Goal: Task Accomplishment & Management: Use online tool/utility

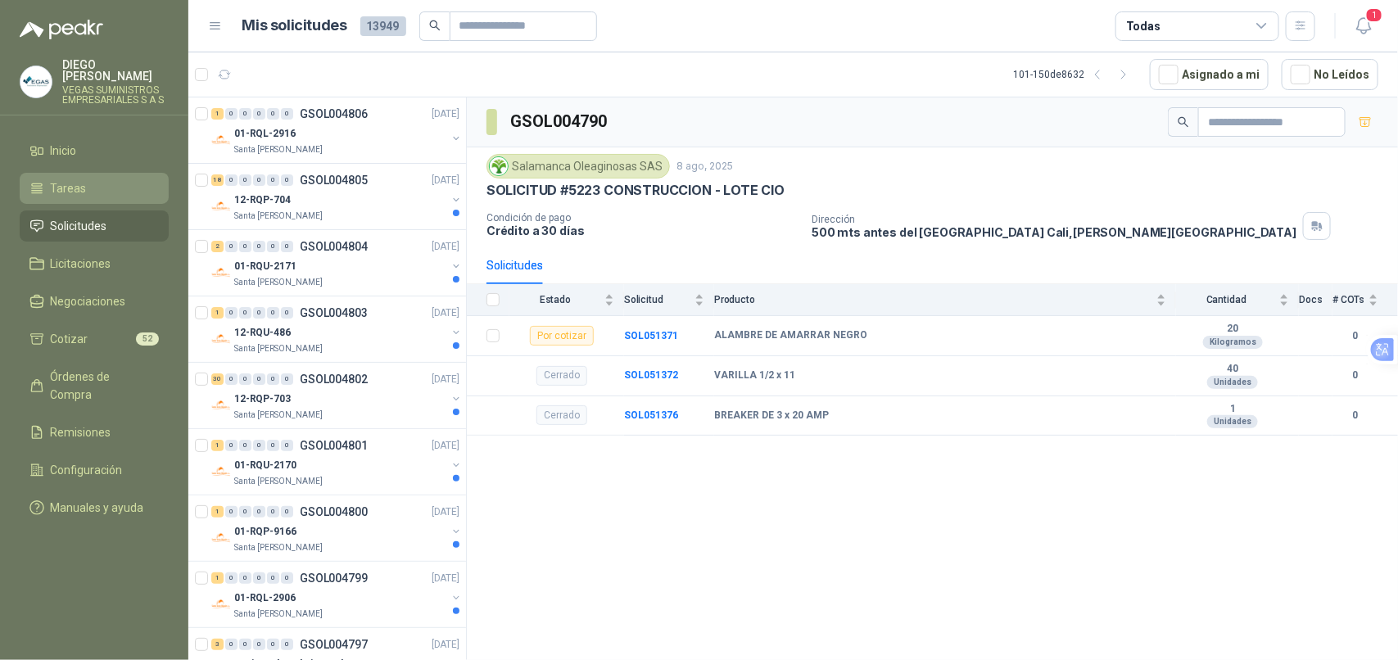
click at [115, 179] on li "Tareas" at bounding box center [93, 188] width 129 height 18
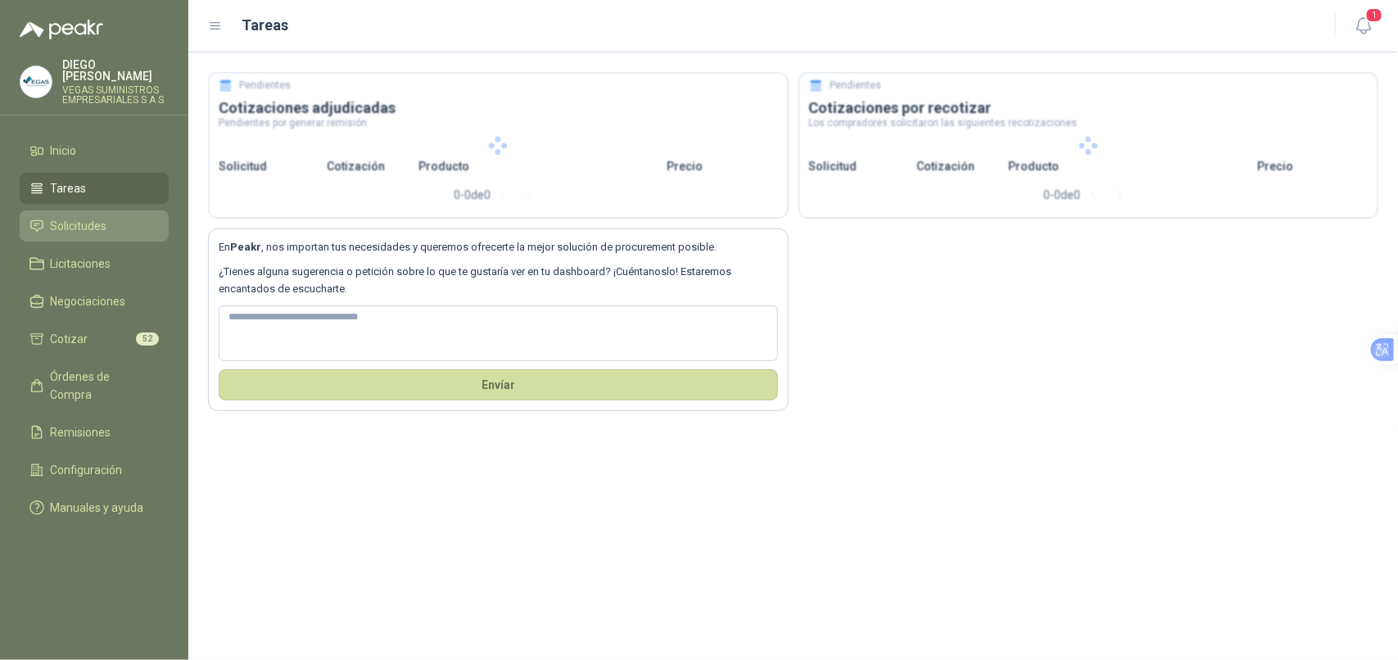
click at [99, 217] on span "Solicitudes" at bounding box center [79, 226] width 57 height 18
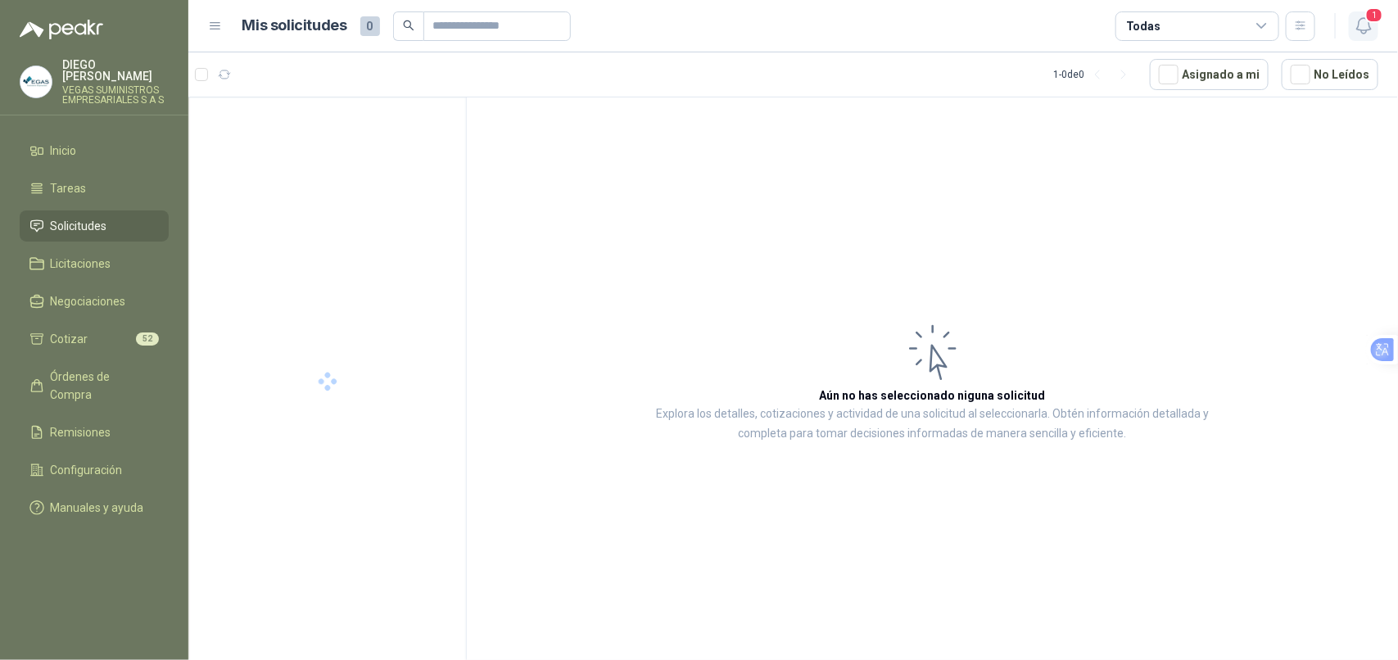
click at [1373, 16] on span "1" at bounding box center [1375, 15] width 18 height 16
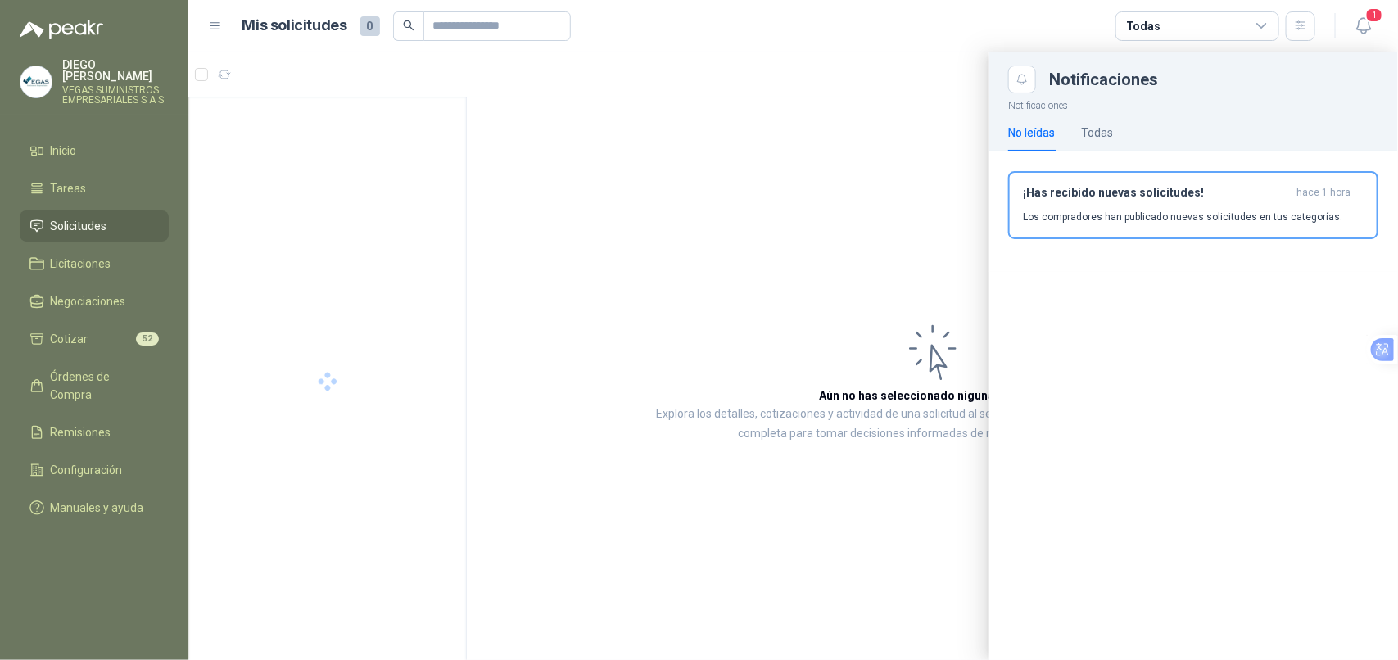
click at [1165, 206] on div "¡Has recibido nuevas solicitudes! hace 1 hora Los compradores han publicado nue…" at bounding box center [1193, 205] width 341 height 39
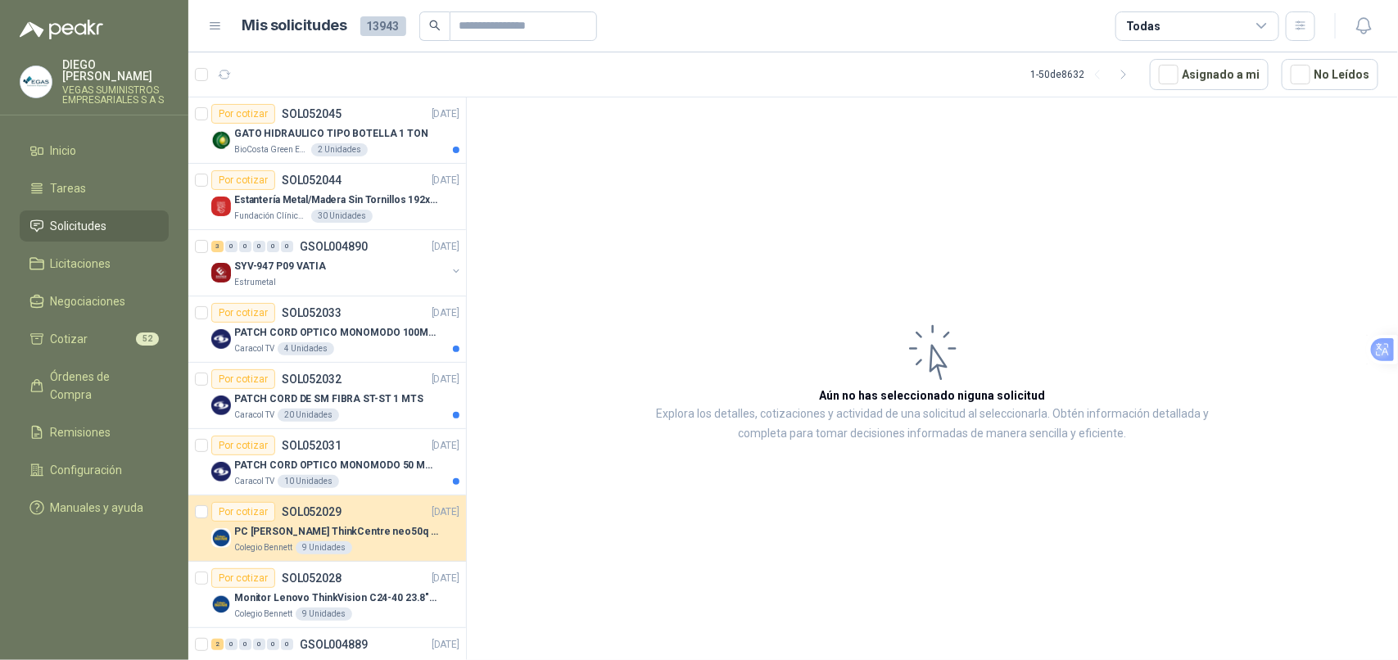
click at [382, 142] on div "GATO HIDRAULICO TIPO BOTELLA 1 TON" at bounding box center [346, 134] width 225 height 20
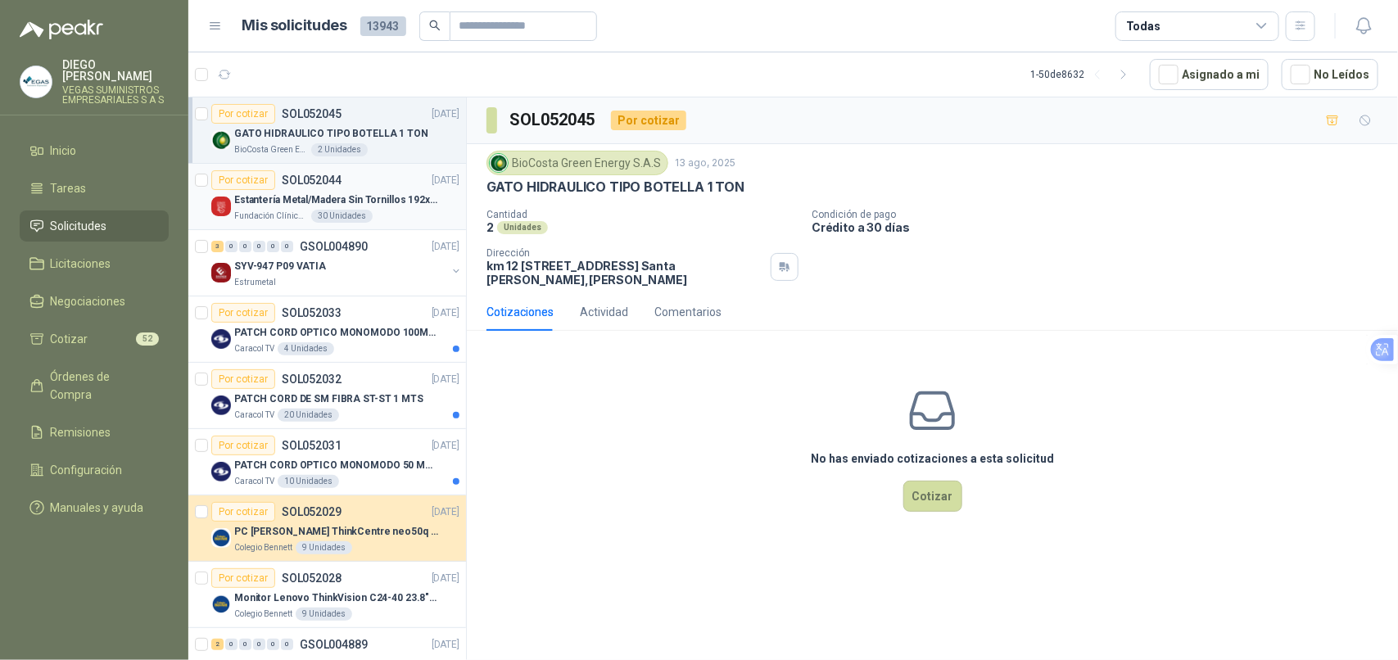
click at [373, 197] on p "Estantería Metal/Madera Sin Tornillos 192x100x50 cm 5 Niveles Gris" at bounding box center [336, 201] width 204 height 16
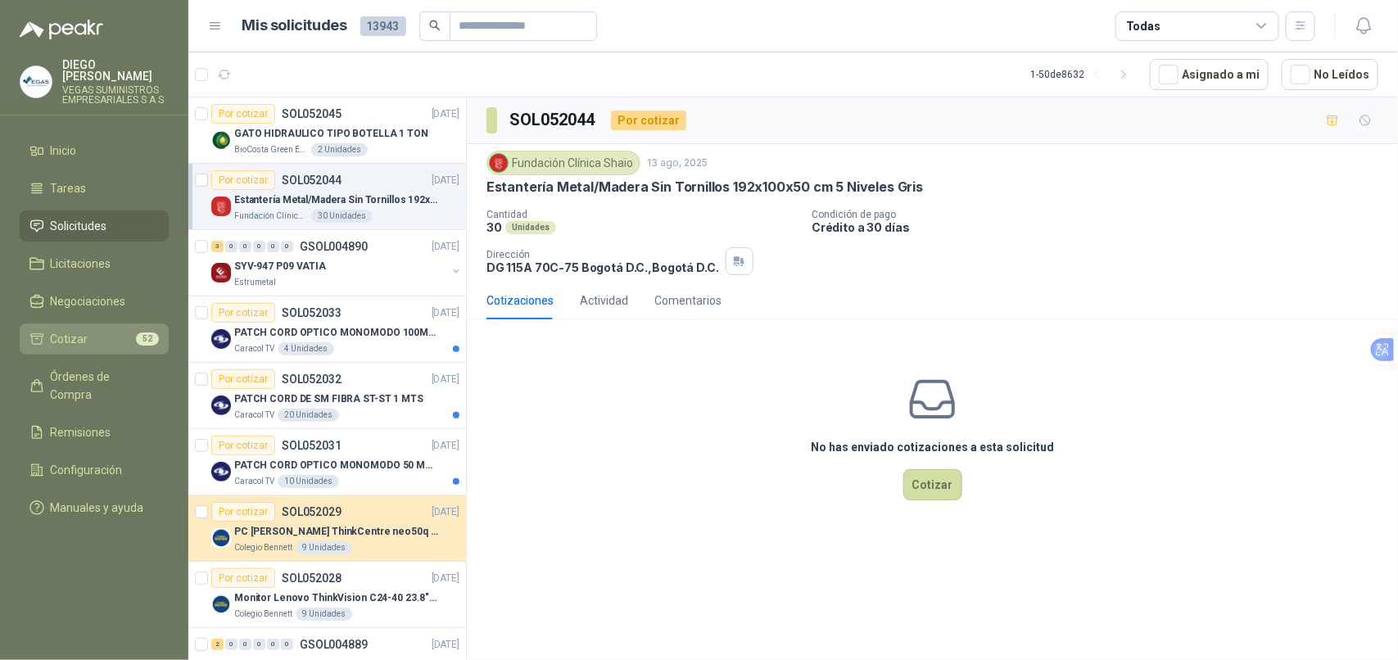
click at [125, 330] on li "Cotizar 52" at bounding box center [93, 339] width 129 height 18
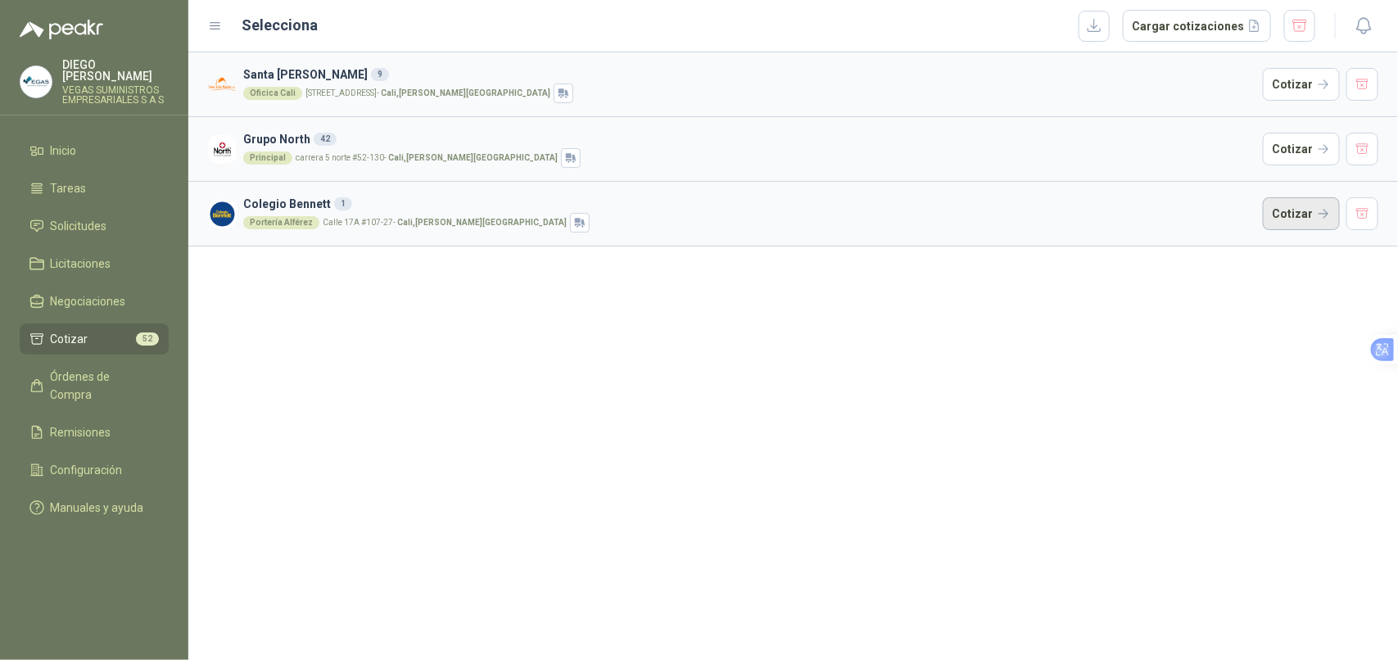
click at [1304, 215] on button "Cotizar" at bounding box center [1301, 213] width 77 height 33
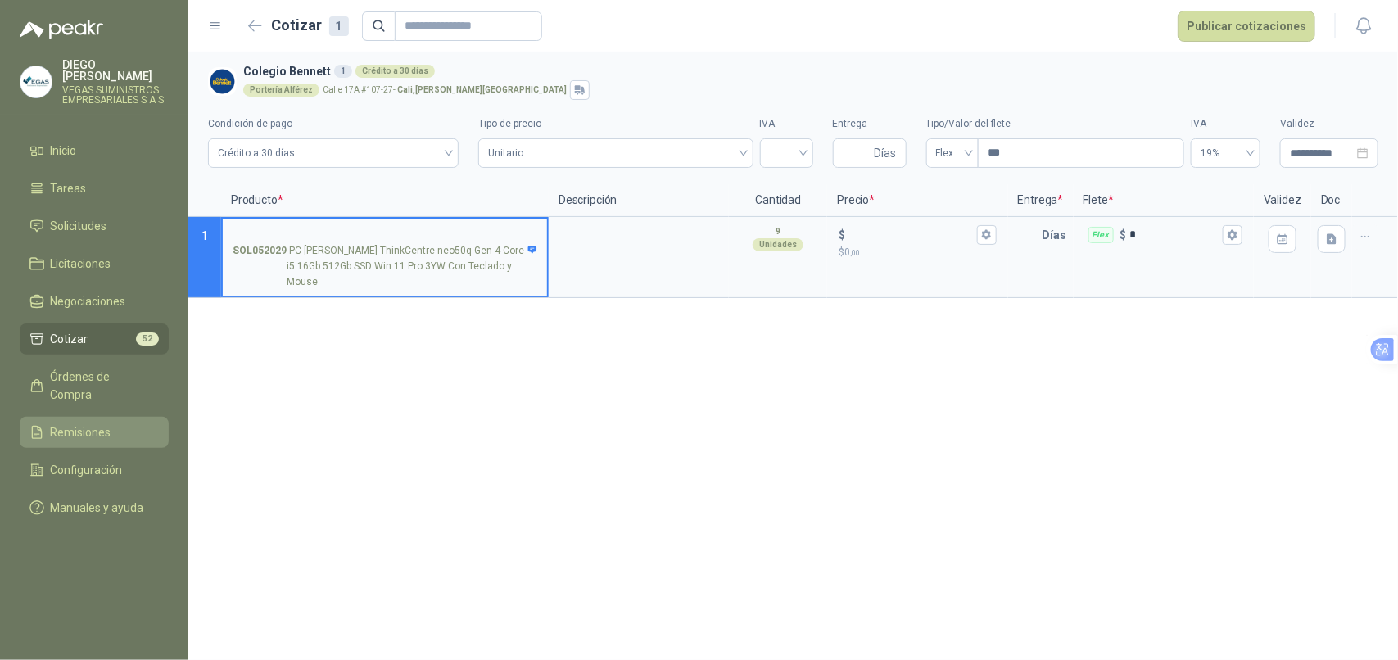
click at [78, 424] on span "Remisiones" at bounding box center [81, 433] width 61 height 18
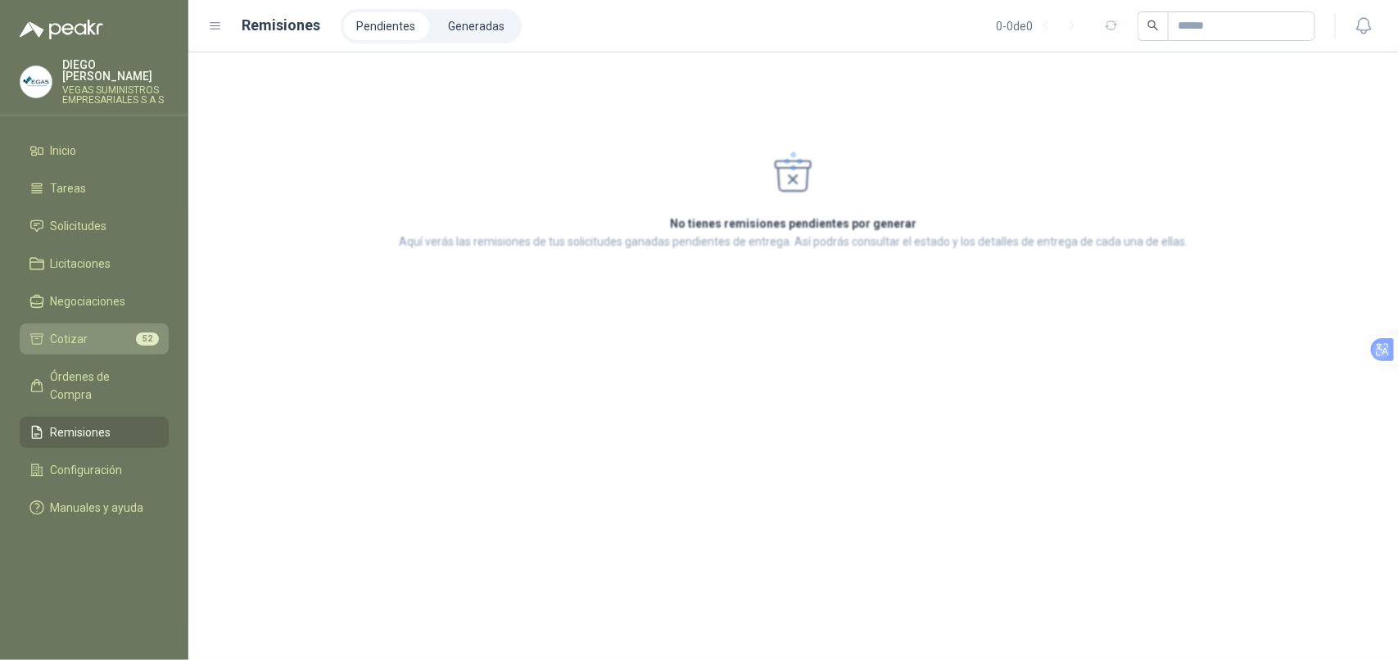
click at [108, 330] on li "Cotizar 52" at bounding box center [93, 339] width 129 height 18
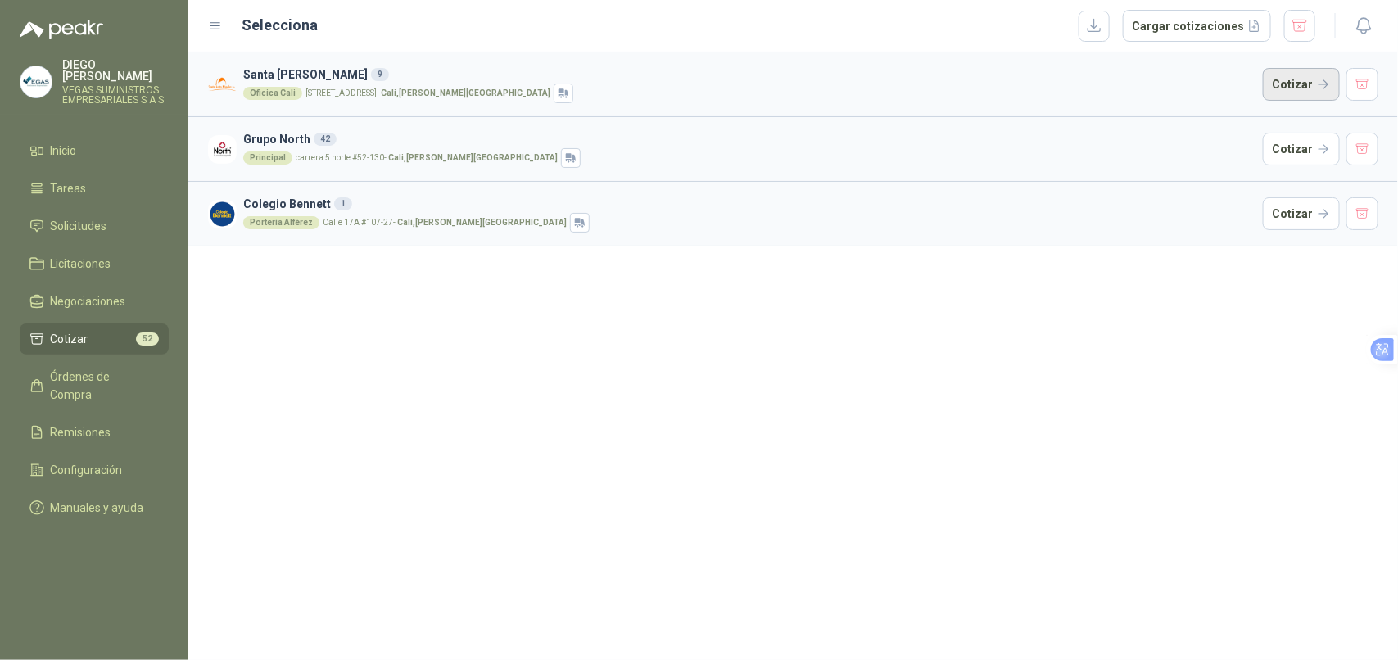
click at [1311, 86] on button "Cotizar" at bounding box center [1301, 84] width 77 height 33
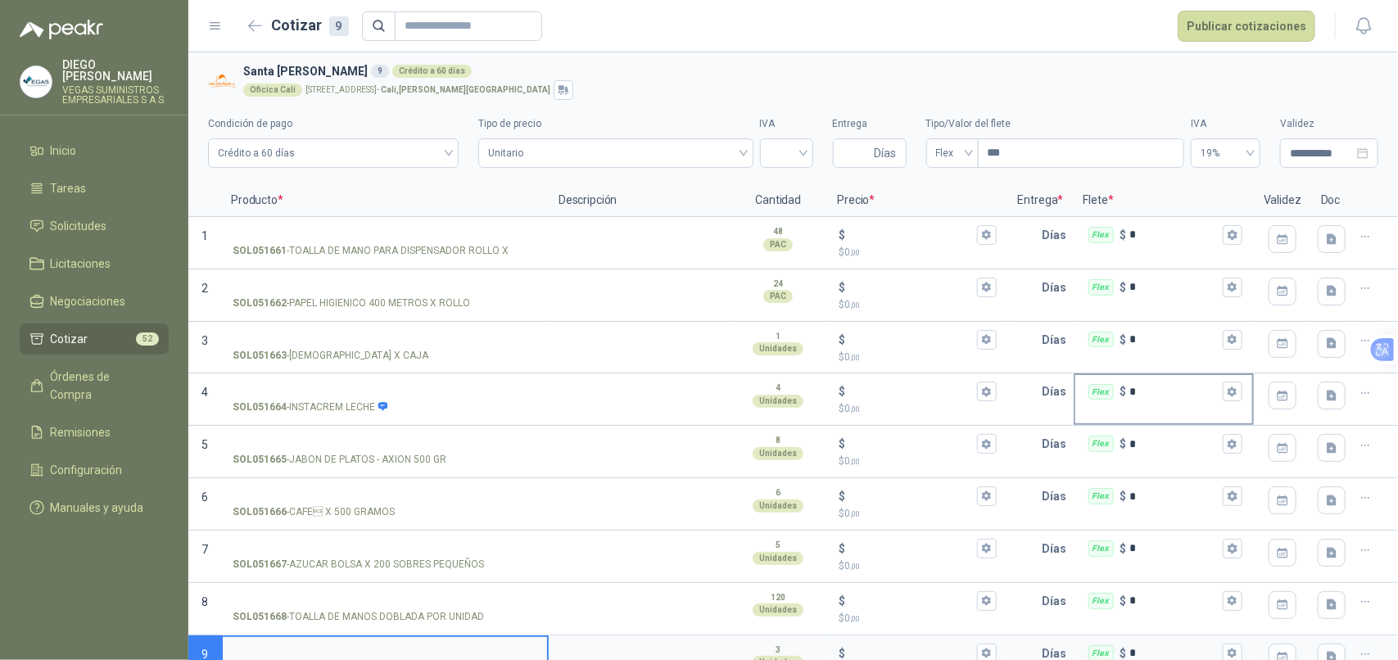
scroll to position [29, 0]
